Goal: Task Accomplishment & Management: Use online tool/utility

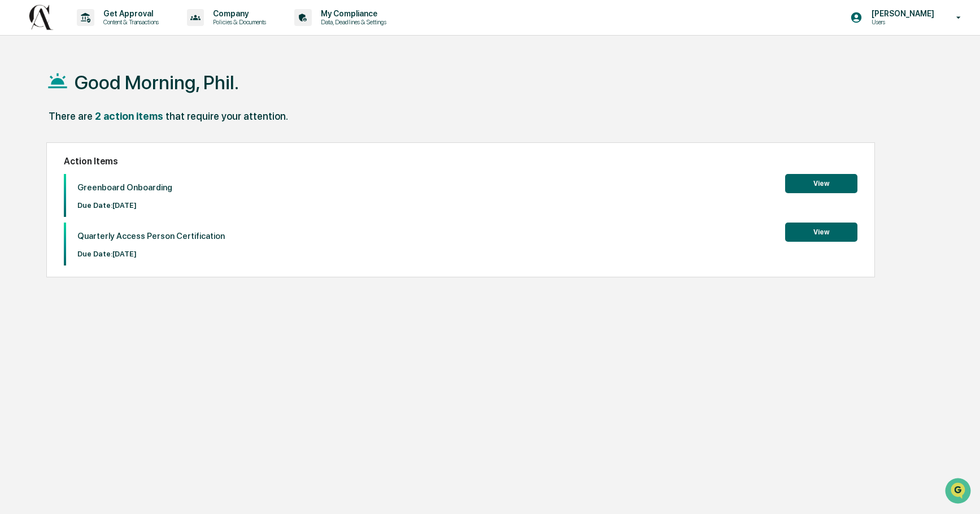
click at [816, 183] on button "View" at bounding box center [821, 183] width 72 height 19
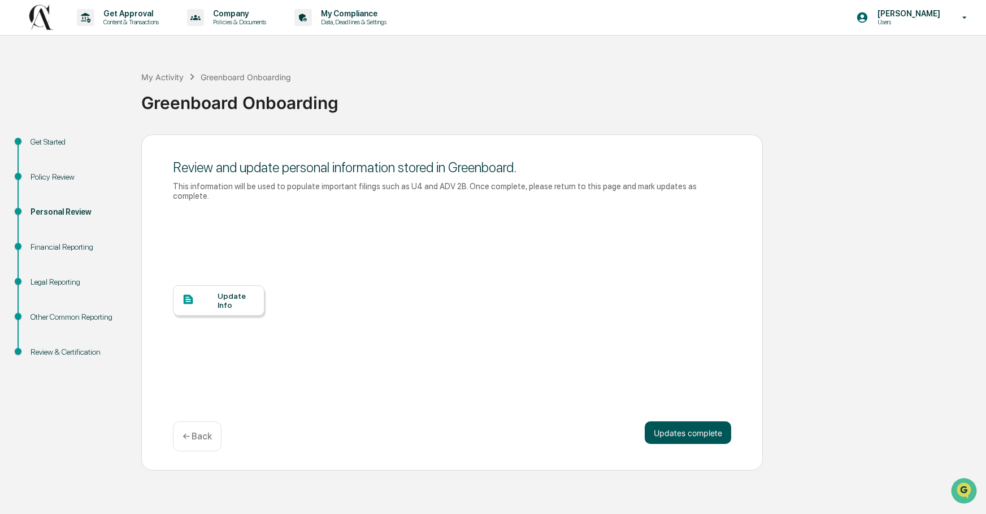
click at [691, 421] on button "Updates complete" at bounding box center [687, 432] width 86 height 23
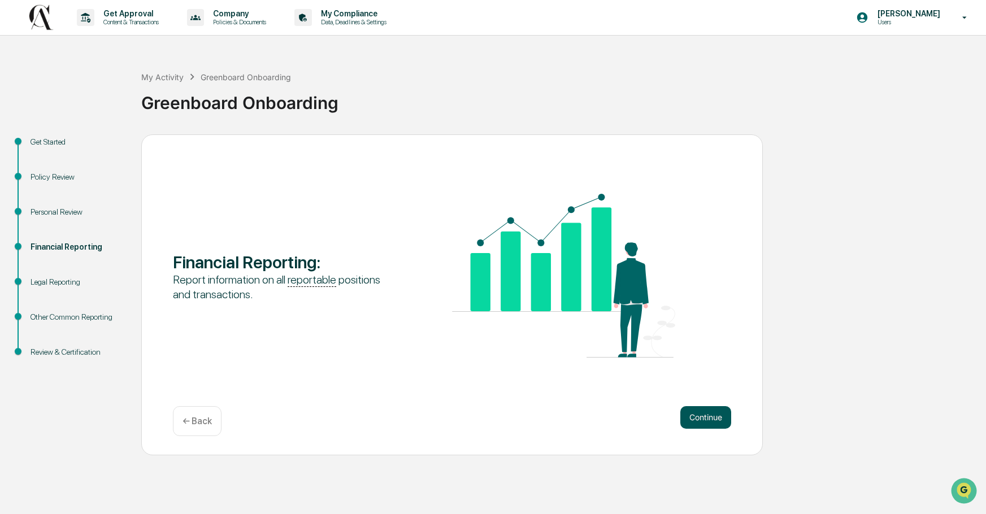
click at [708, 413] on button "Continue" at bounding box center [705, 417] width 51 height 23
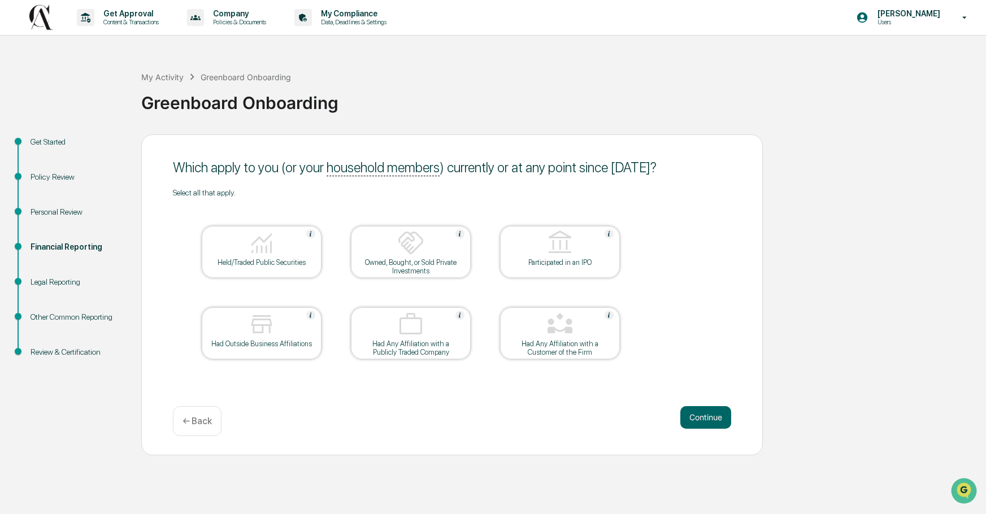
click at [271, 258] on div "Held/Traded Public Securities" at bounding box center [262, 262] width 102 height 8
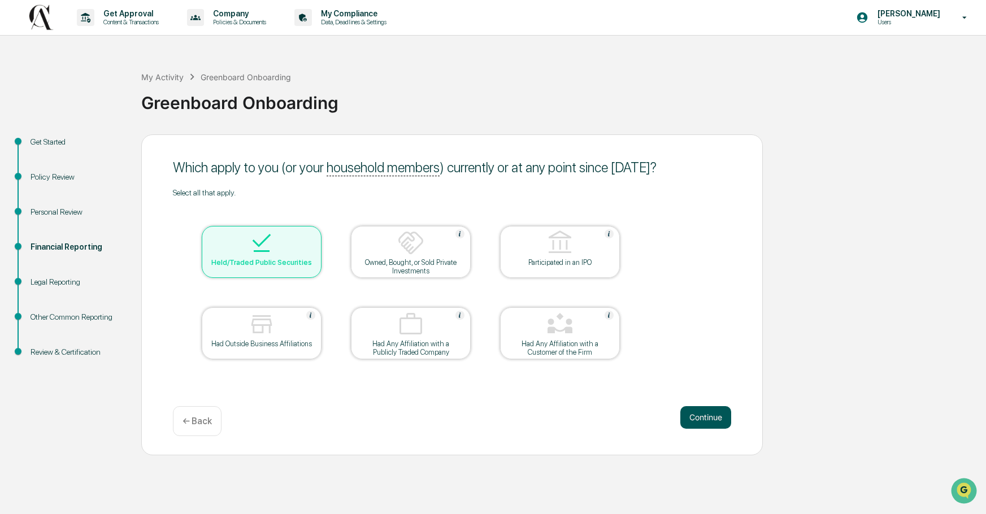
click at [701, 413] on button "Continue" at bounding box center [705, 417] width 51 height 23
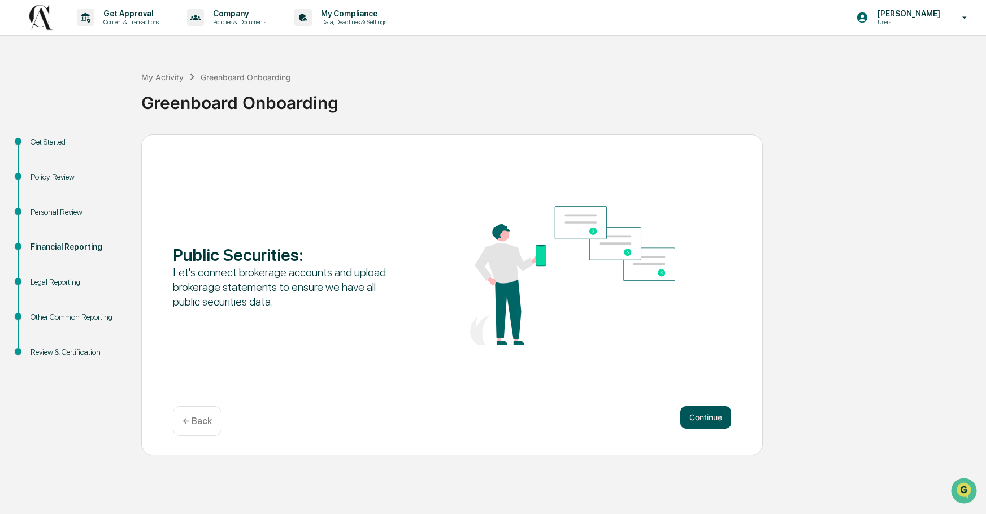
click at [700, 415] on button "Continue" at bounding box center [705, 417] width 51 height 23
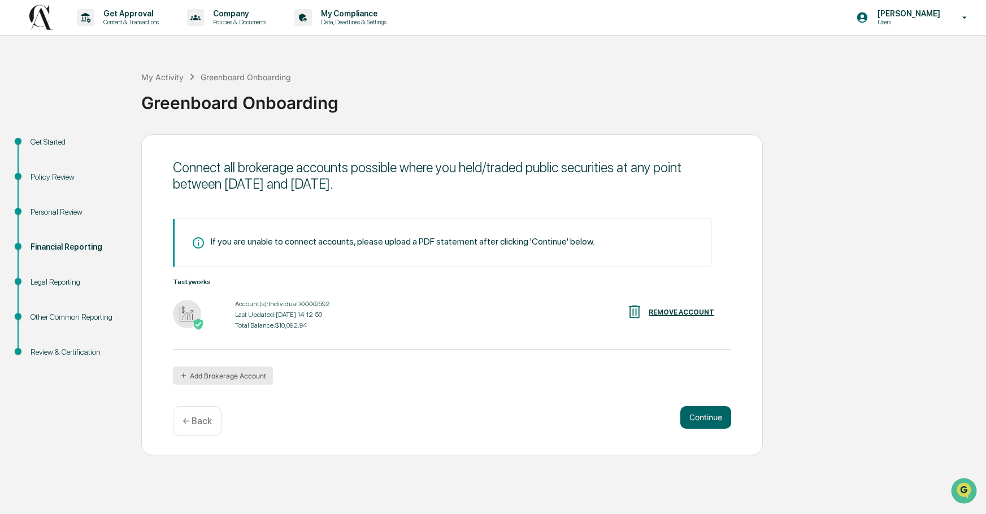
click at [198, 372] on button "Add Brokerage Account" at bounding box center [223, 376] width 100 height 18
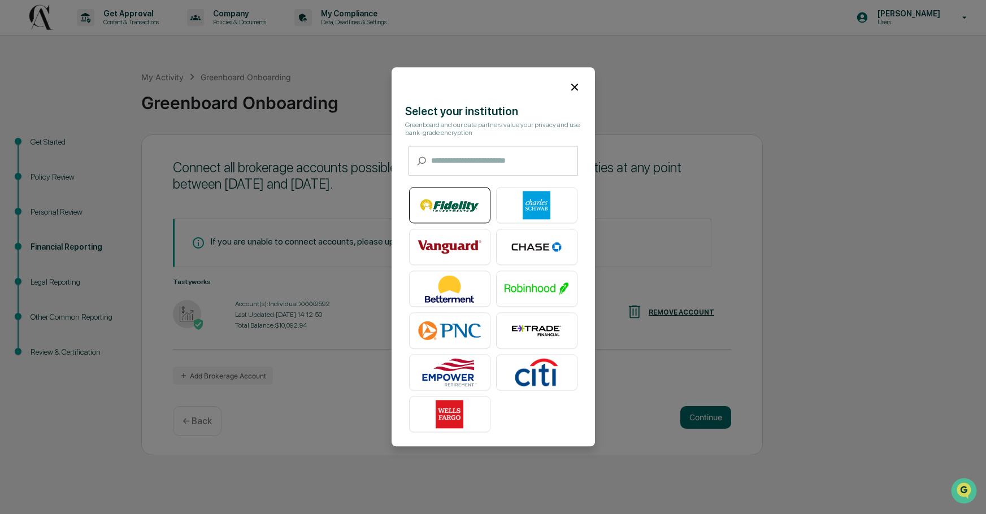
click at [442, 201] on img at bounding box center [449, 205] width 64 height 28
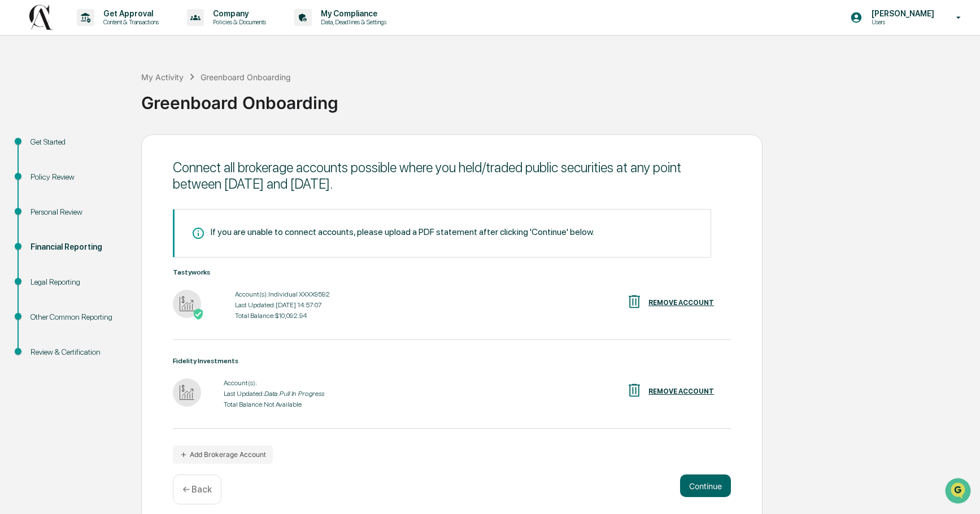
scroll to position [10, 0]
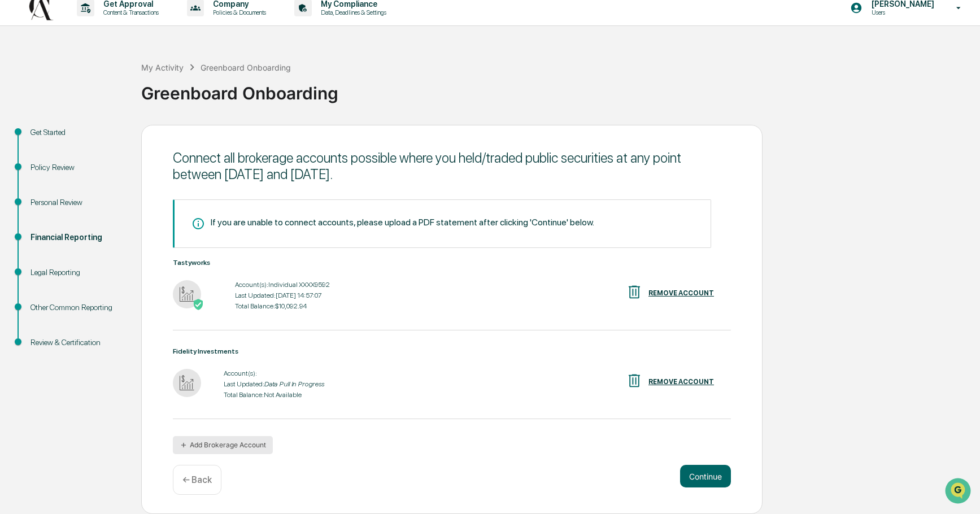
click at [185, 446] on icon "button" at bounding box center [184, 445] width 8 height 8
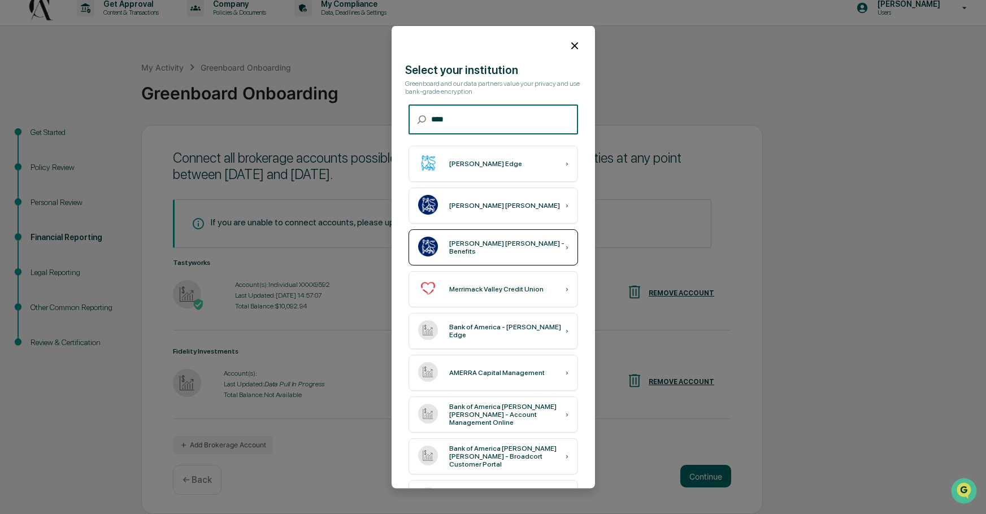
type input "****"
click at [452, 247] on div "[PERSON_NAME] [PERSON_NAME] - Benefits" at bounding box center [507, 247] width 116 height 16
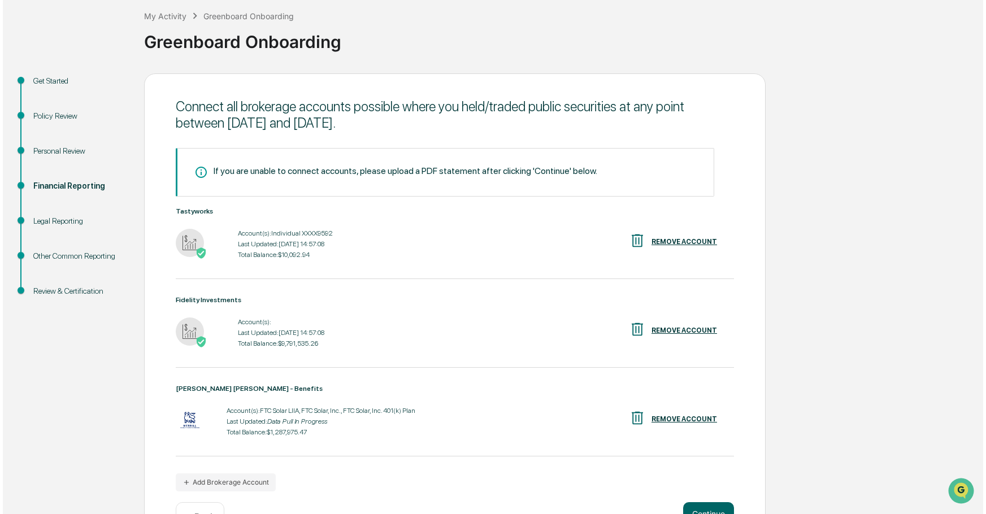
scroll to position [0, 0]
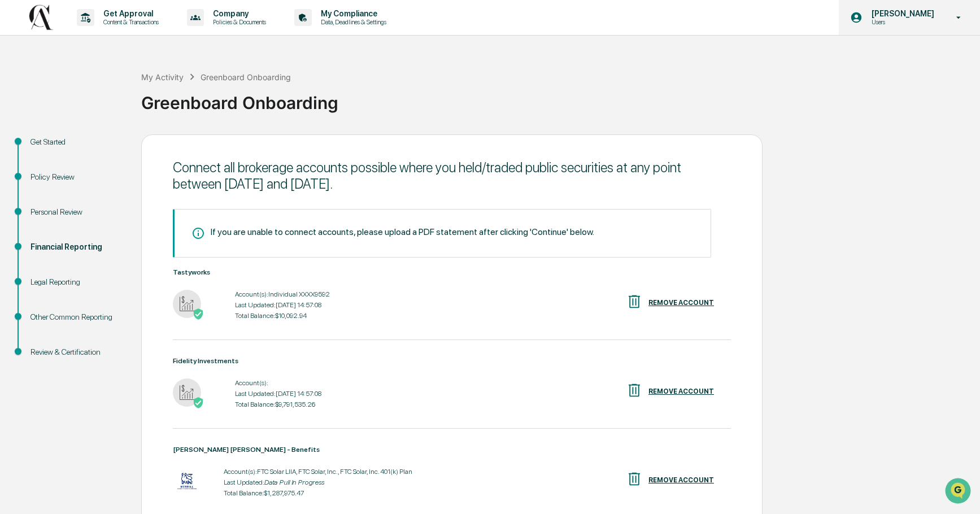
click at [960, 18] on icon at bounding box center [959, 17] width 5 height 2
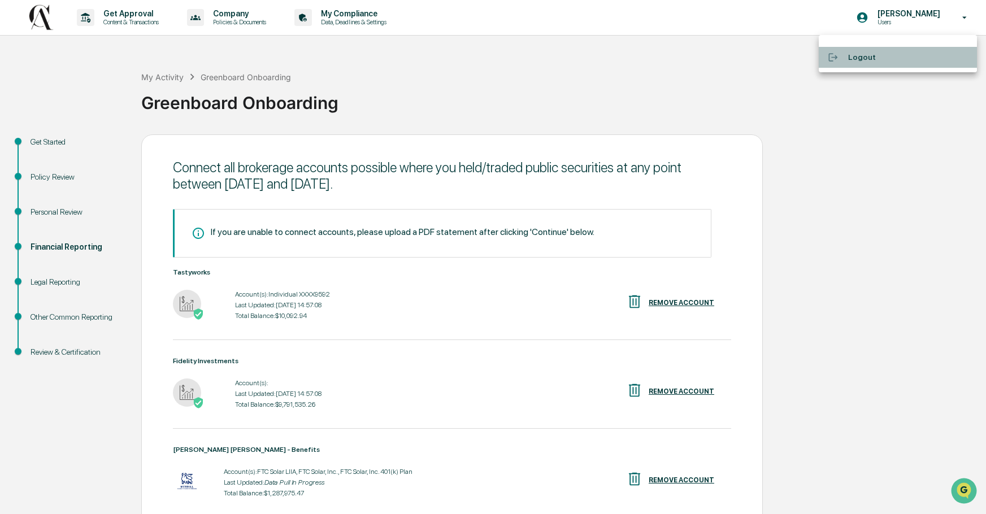
click at [880, 60] on li "Logout" at bounding box center [897, 57] width 158 height 21
